Goal: Answer question/provide support: Share knowledge or assist other users

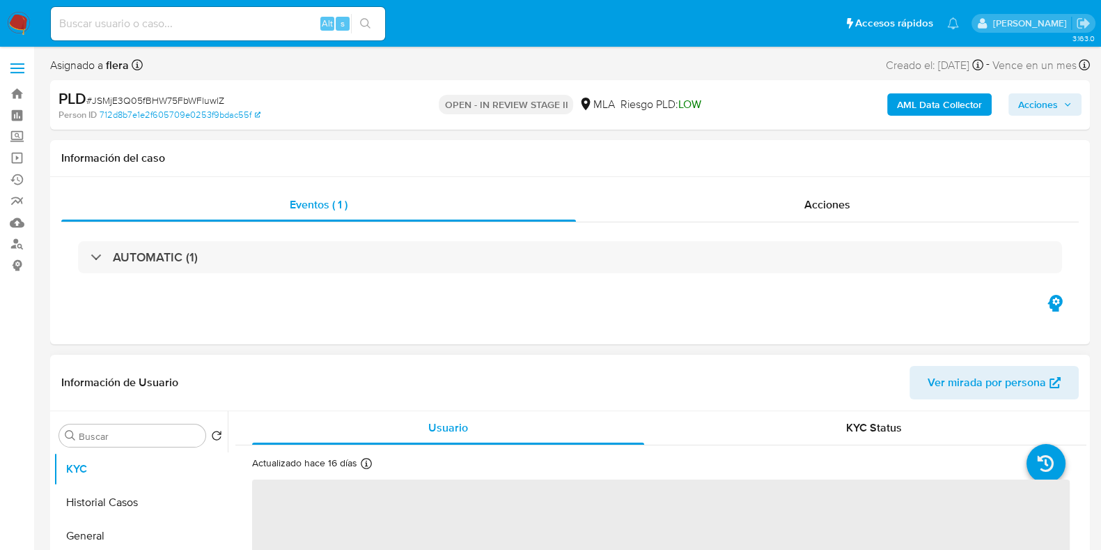
select select "10"
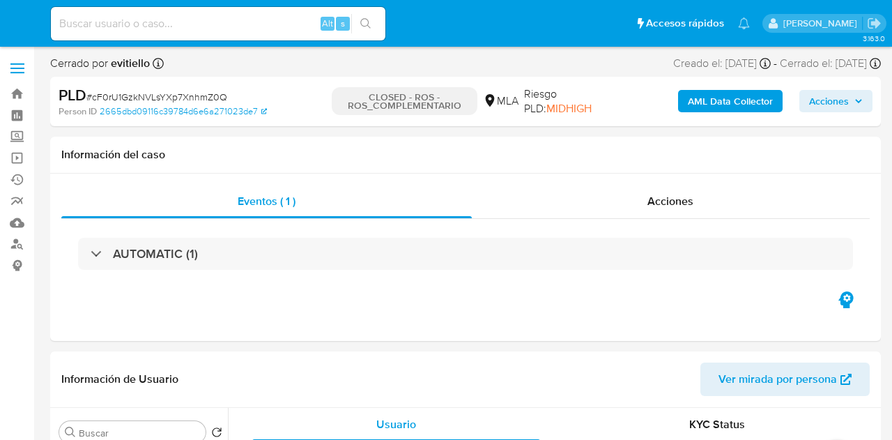
select select "10"
